Goal: Find specific page/section: Find specific page/section

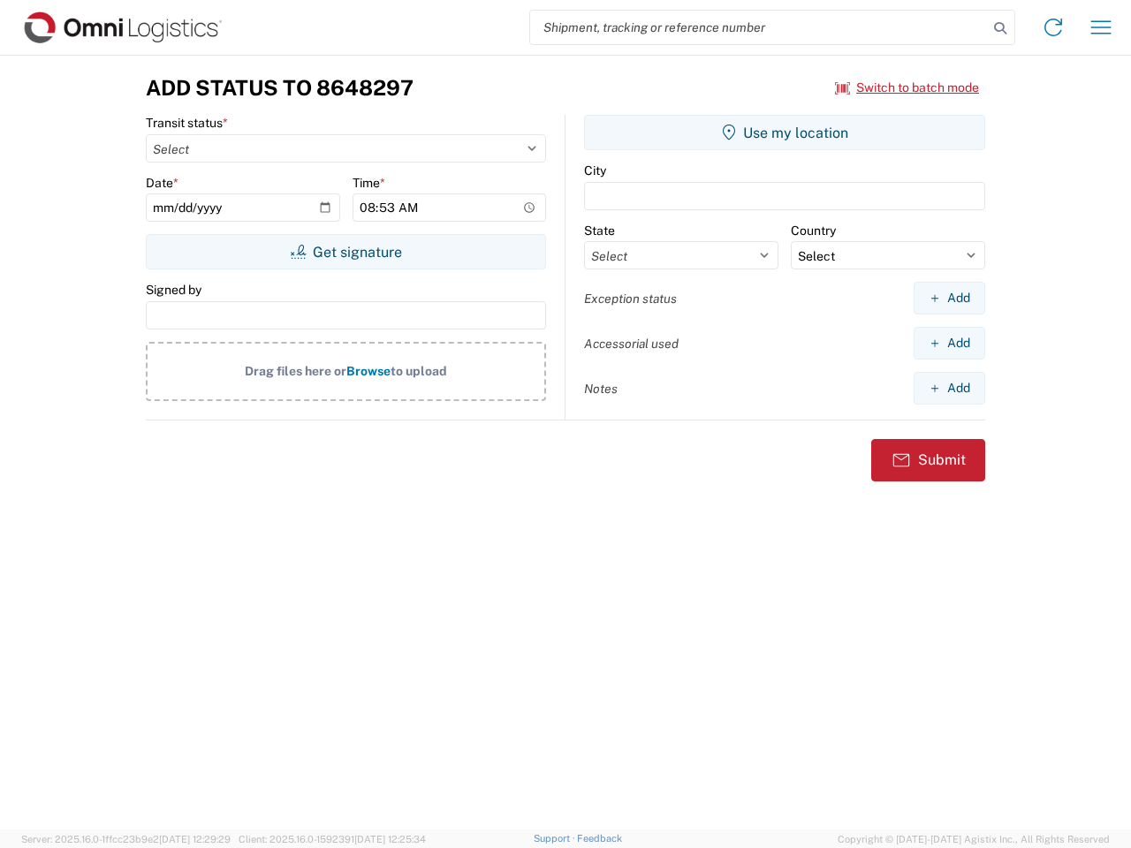
click at [759, 27] on input "search" at bounding box center [759, 28] width 458 height 34
click at [1000, 28] on icon at bounding box center [1000, 28] width 25 height 25
click at [1053, 27] on icon at bounding box center [1053, 27] width 28 height 28
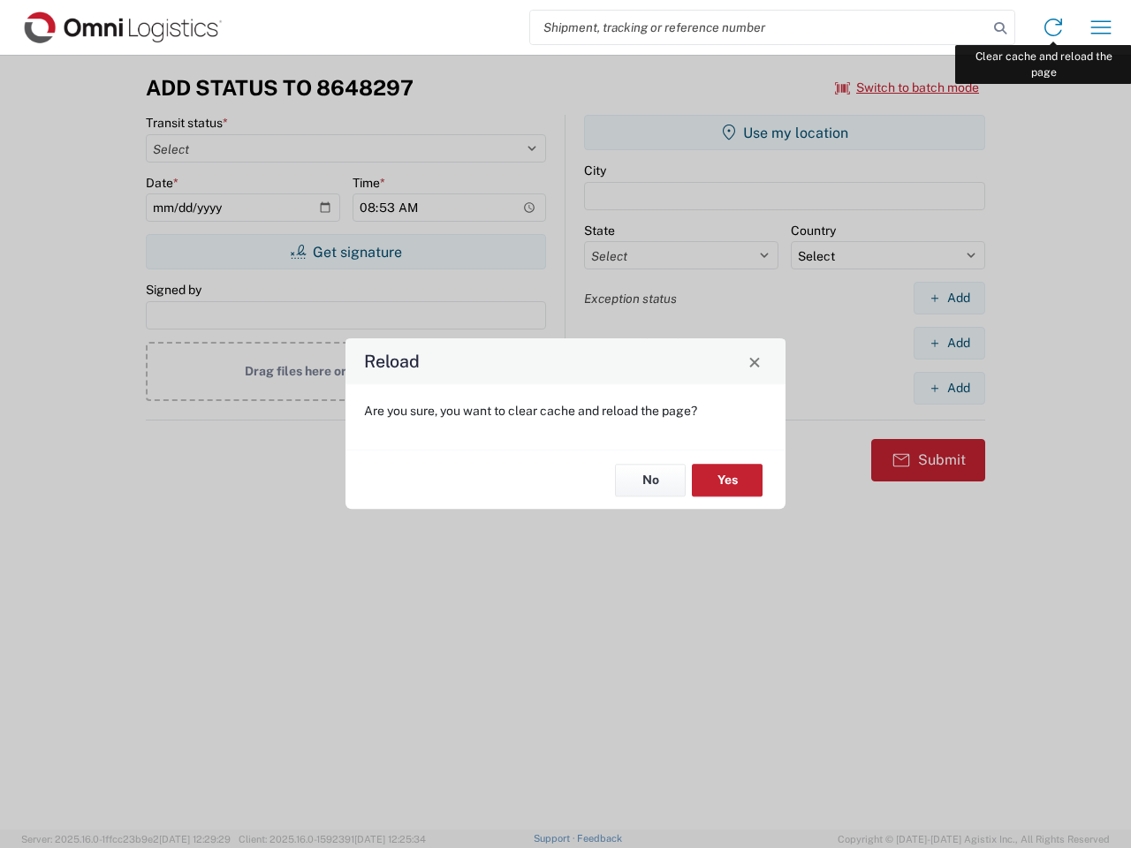
click at [1101, 27] on div "Reload Are you sure, you want to clear cache and reload the page? No Yes" at bounding box center [565, 424] width 1131 height 848
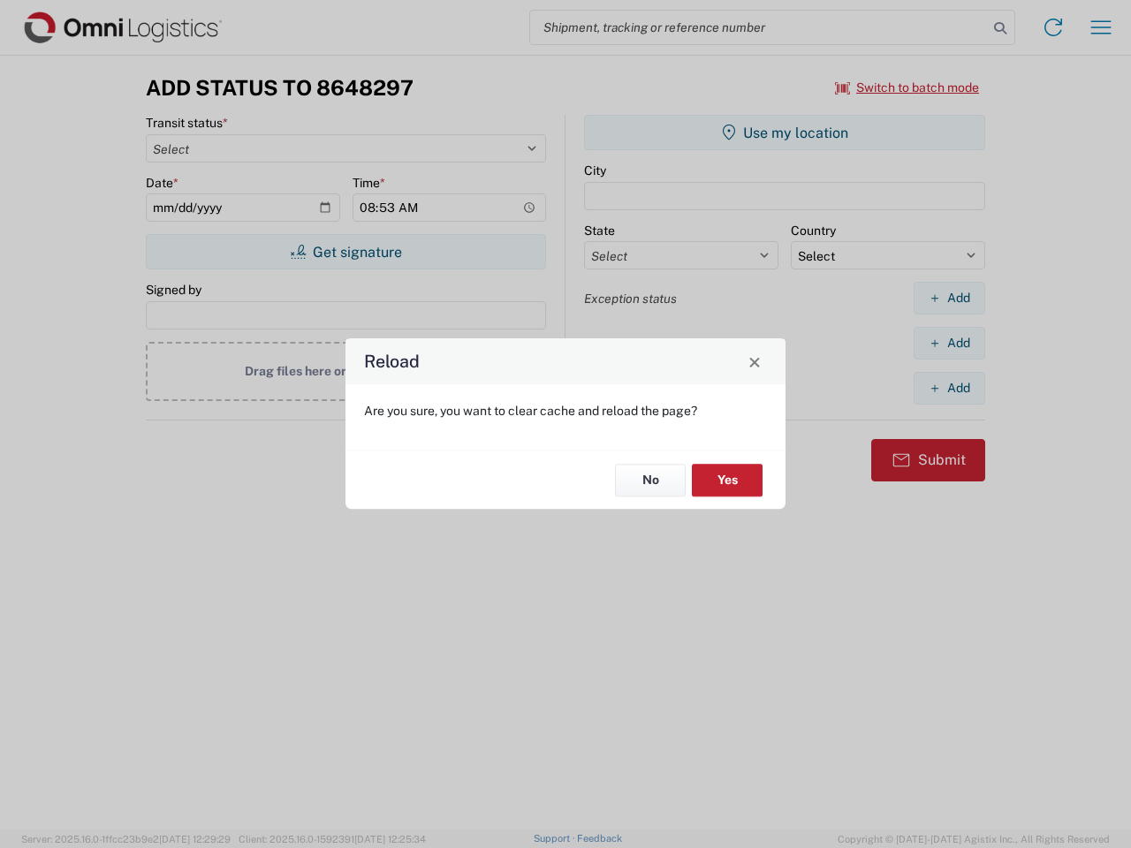
click at [908, 87] on div "Reload Are you sure, you want to clear cache and reload the page? No Yes" at bounding box center [565, 424] width 1131 height 848
click at [346, 252] on div "Reload Are you sure, you want to clear cache and reload the page? No Yes" at bounding box center [565, 424] width 1131 height 848
click at [785, 133] on div "Reload Are you sure, you want to clear cache and reload the page? No Yes" at bounding box center [565, 424] width 1131 height 848
click at [949, 298] on div "Reload Are you sure, you want to clear cache and reload the page? No Yes" at bounding box center [565, 424] width 1131 height 848
click at [949, 343] on div "Reload Are you sure, you want to clear cache and reload the page? No Yes" at bounding box center [565, 424] width 1131 height 848
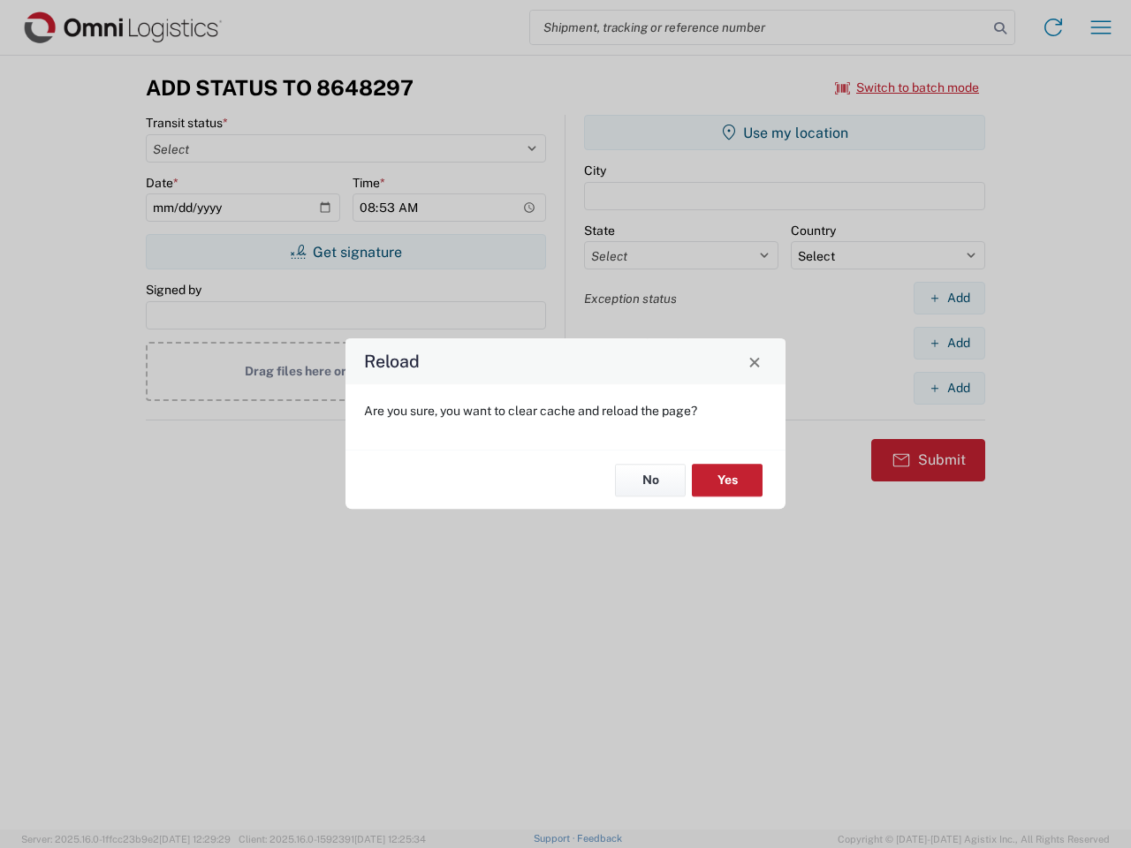
click at [949, 388] on div "Reload Are you sure, you want to clear cache and reload the page? No Yes" at bounding box center [565, 424] width 1131 height 848
